Goal: Task Accomplishment & Management: Manage account settings

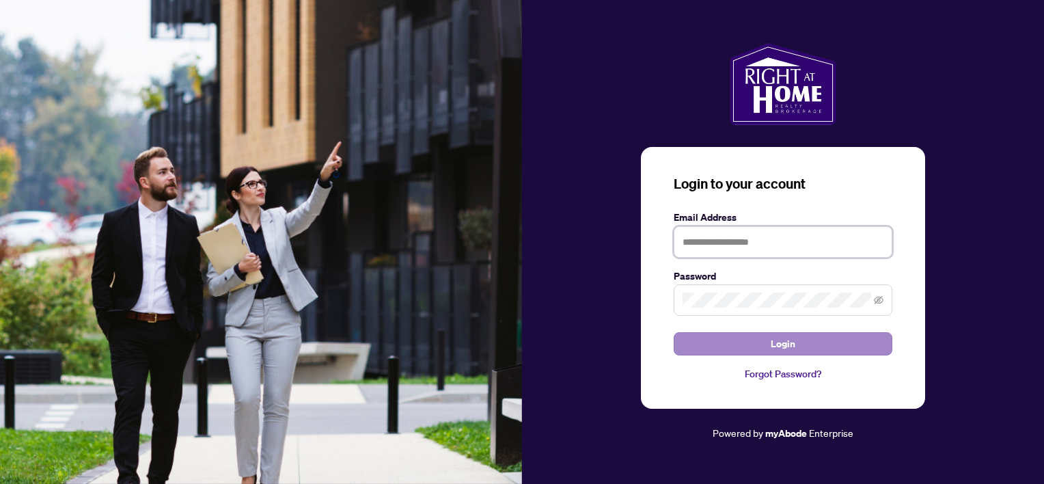
type input "**********"
click at [792, 346] on span "Login" at bounding box center [783, 344] width 25 height 22
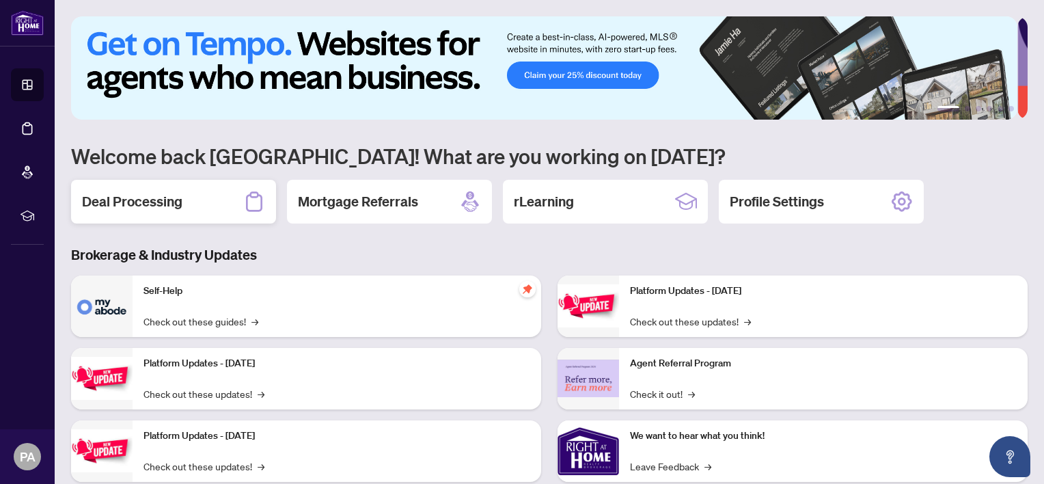
click at [162, 202] on h2 "Deal Processing" at bounding box center [132, 201] width 100 height 19
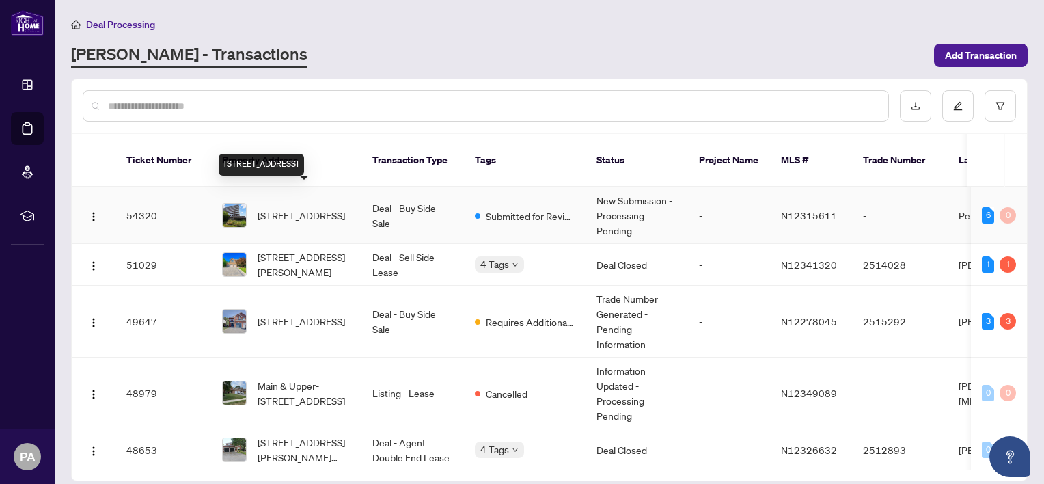
click at [286, 208] on span "[STREET_ADDRESS]" at bounding box center [301, 215] width 87 height 15
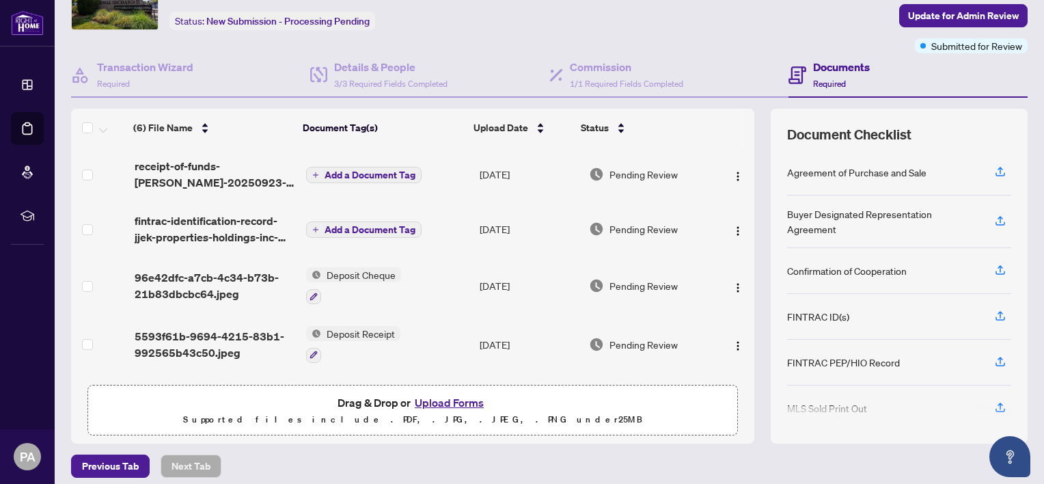
click at [432, 401] on button "Upload Forms" at bounding box center [449, 402] width 77 height 18
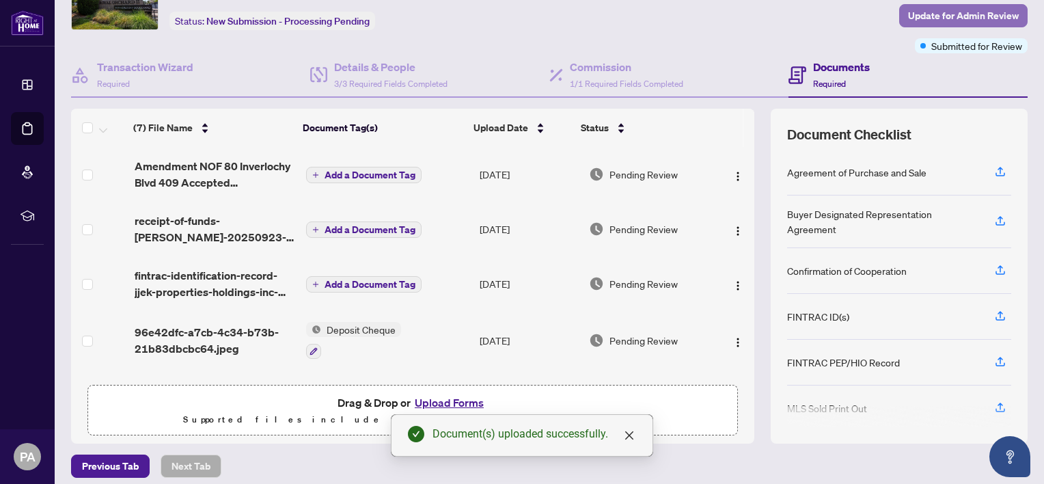
click at [908, 17] on span "Update for Admin Review" at bounding box center [963, 16] width 111 height 22
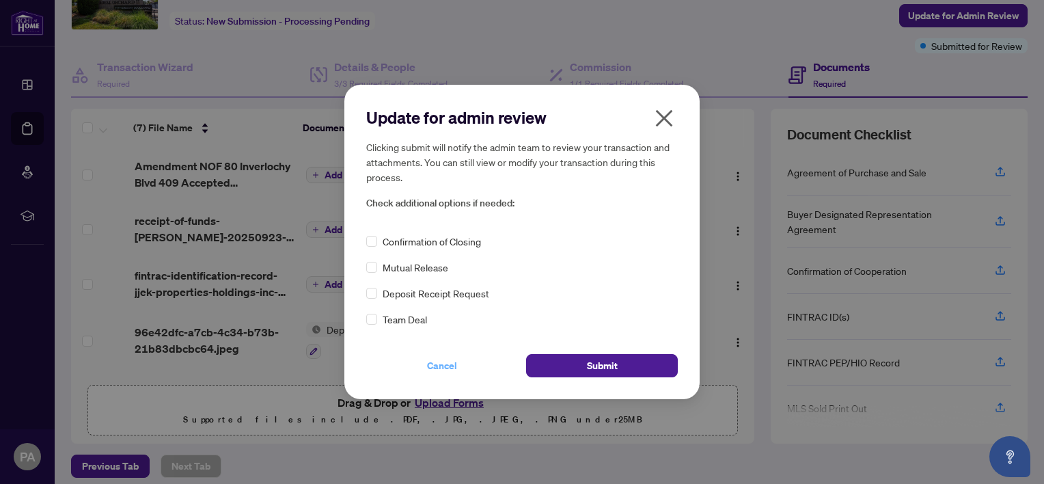
click at [439, 363] on span "Cancel" at bounding box center [442, 366] width 30 height 22
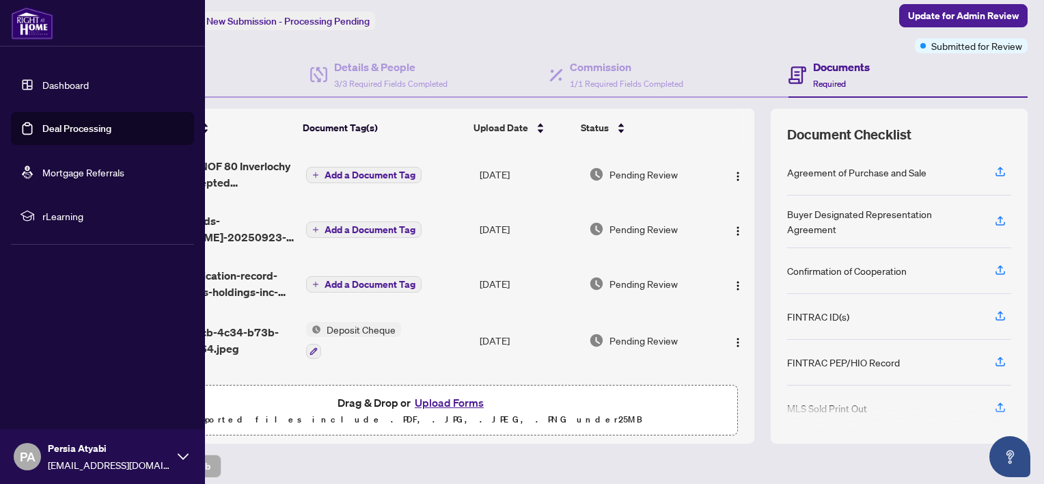
click at [60, 85] on link "Dashboard" at bounding box center [65, 85] width 46 height 12
